Goal: Task Accomplishment & Management: Use online tool/utility

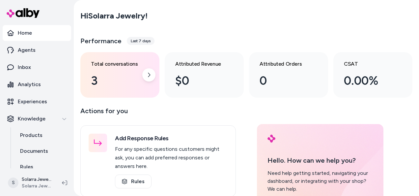
click at [116, 83] on div "3" at bounding box center [114, 81] width 47 height 18
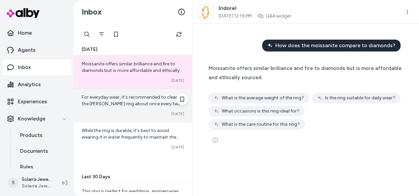
click at [145, 112] on div "Converted [DATE]" at bounding box center [133, 113] width 102 height 5
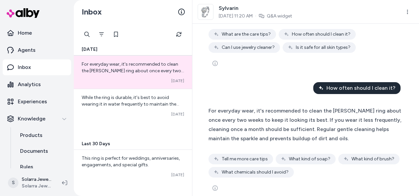
scroll to position [551, 0]
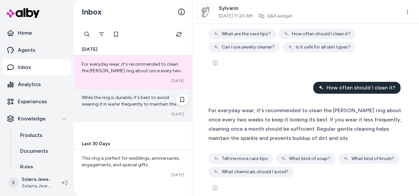
click at [160, 109] on div "While the ring is durable, it's best to avoid wearing it in water frequently to…" at bounding box center [133, 105] width 118 height 33
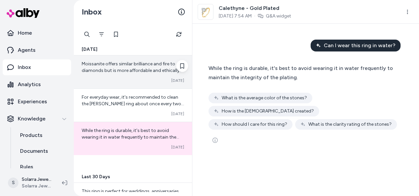
click at [144, 76] on div "Moissanite offers similar brilliance and fire to diamonds but is more affordabl…" at bounding box center [133, 71] width 118 height 33
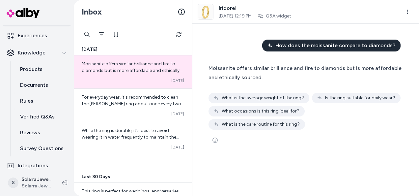
scroll to position [71, 0]
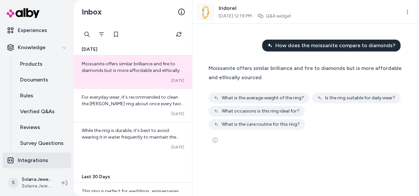
click at [39, 160] on p "Integrations" at bounding box center [33, 160] width 30 height 8
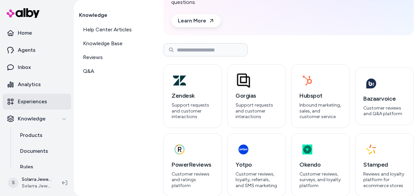
click at [42, 98] on p "Experiences" at bounding box center [32, 102] width 29 height 8
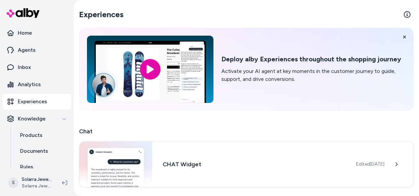
scroll to position [84, 0]
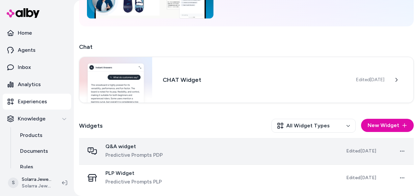
click at [215, 143] on div "Q&A widget Predictive Prompts PDP" at bounding box center [209, 151] width 251 height 16
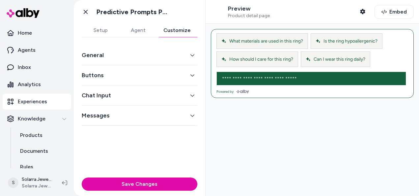
click at [175, 32] on button "Customize" at bounding box center [177, 30] width 41 height 13
click at [180, 50] on div "General" at bounding box center [140, 55] width 116 height 20
click at [180, 55] on button "General" at bounding box center [140, 54] width 116 height 9
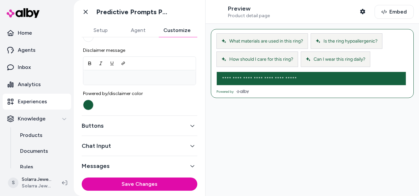
click at [105, 31] on button "Setup" at bounding box center [101, 30] width 38 height 13
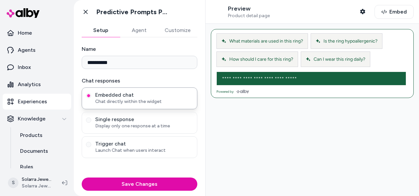
click at [126, 30] on button "Agent" at bounding box center [139, 30] width 38 height 13
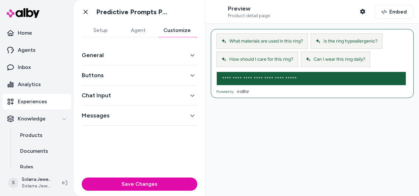
click at [171, 30] on button "Customize" at bounding box center [177, 30] width 41 height 13
click at [184, 72] on button "Buttons" at bounding box center [140, 75] width 116 height 9
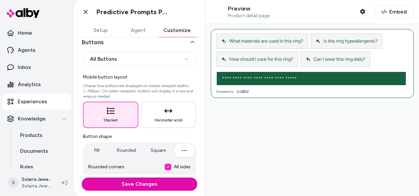
scroll to position [99, 0]
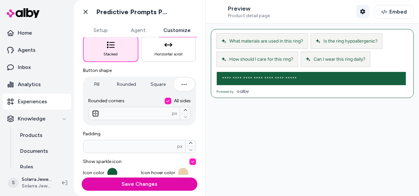
click at [356, 14] on button "Shopper Context" at bounding box center [362, 11] width 13 height 13
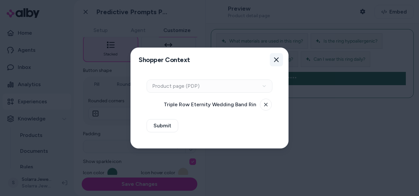
click at [278, 59] on icon "button" at bounding box center [276, 59] width 5 height 5
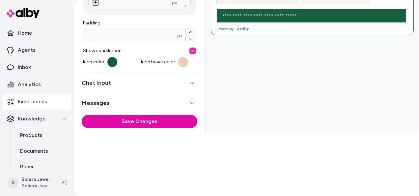
scroll to position [67, 0]
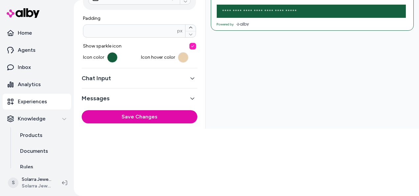
click at [184, 76] on button "Chat Input" at bounding box center [140, 77] width 116 height 9
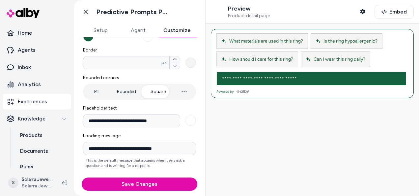
scroll to position [126, 0]
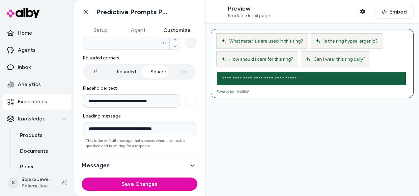
click at [186, 163] on button "Messages" at bounding box center [140, 164] width 116 height 9
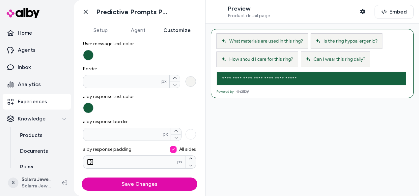
scroll to position [45, 0]
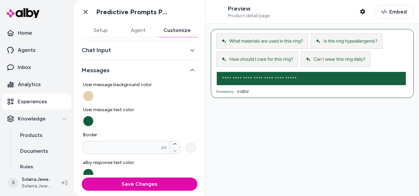
click at [183, 71] on button "Messages" at bounding box center [140, 70] width 116 height 9
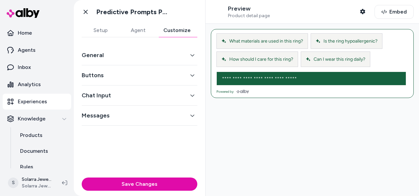
click at [192, 60] on div "General" at bounding box center [140, 55] width 116 height 20
click at [190, 56] on button "General" at bounding box center [140, 54] width 116 height 9
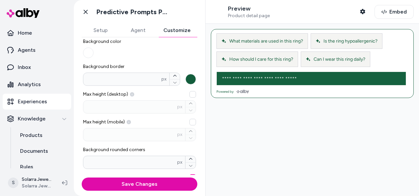
scroll to position [99, 0]
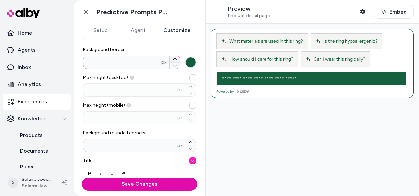
click at [170, 58] on button "Background border * px" at bounding box center [175, 59] width 10 height 6
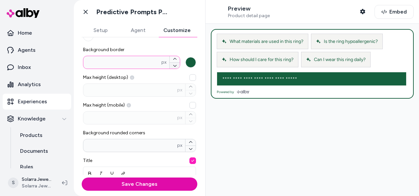
click at [173, 66] on icon "button" at bounding box center [175, 66] width 4 height 4
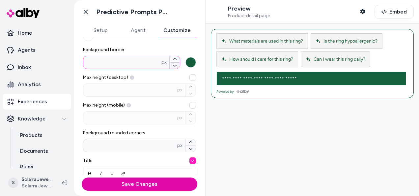
click at [173, 66] on icon "button" at bounding box center [175, 66] width 4 height 4
type input "*"
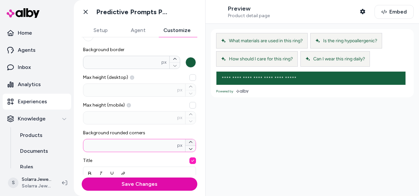
click at [189, 140] on icon "button" at bounding box center [191, 142] width 4 height 4
click at [189, 148] on icon "button" at bounding box center [191, 149] width 4 height 4
click at [185, 148] on button "Background rounded corners ** px" at bounding box center [190, 148] width 10 height 7
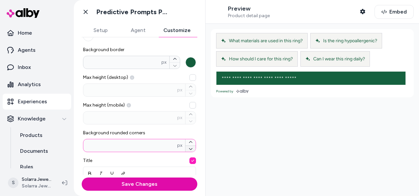
click at [185, 148] on button "Background rounded corners ** px" at bounding box center [190, 148] width 10 height 7
click at [185, 148] on button "Background rounded corners * px" at bounding box center [190, 148] width 10 height 7
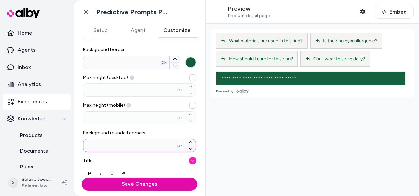
click at [185, 148] on button "Background rounded corners * px" at bounding box center [190, 148] width 10 height 7
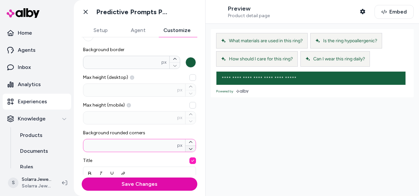
click at [185, 148] on button "Background rounded corners * px" at bounding box center [190, 148] width 10 height 7
type input "*"
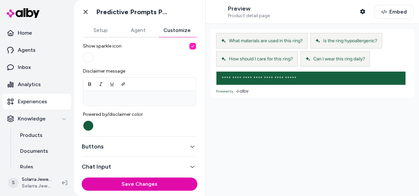
scroll to position [277, 0]
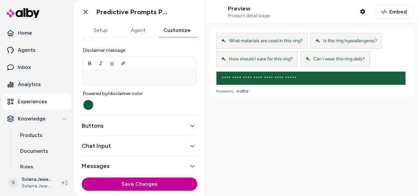
click at [157, 182] on button "Save Changes" at bounding box center [140, 183] width 116 height 13
